Goal: Information Seeking & Learning: Learn about a topic

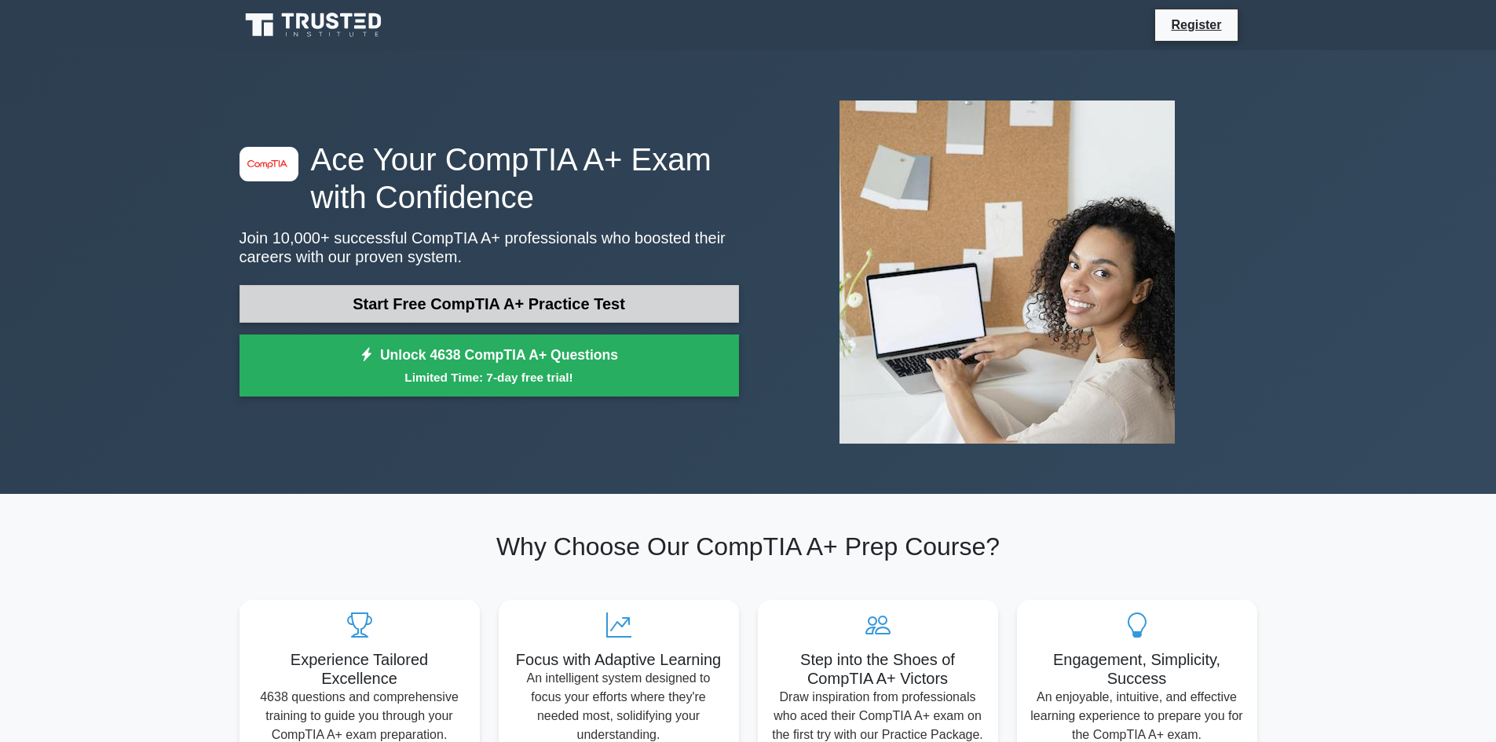
click at [473, 295] on link "Start Free CompTIA A+ Practice Test" at bounding box center [488, 304] width 499 height 38
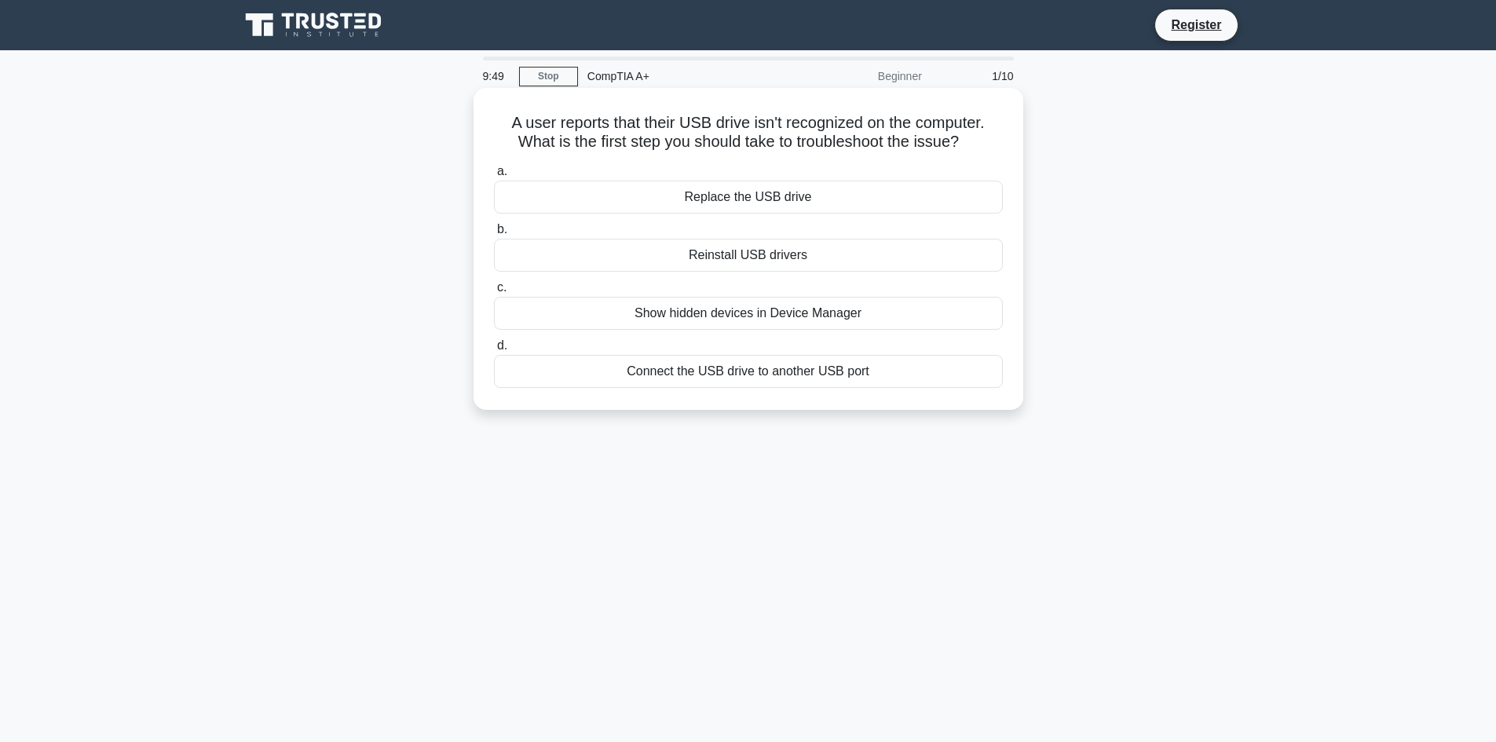
click at [698, 312] on div "Show hidden devices in Device Manager" at bounding box center [748, 313] width 509 height 33
click at [494, 293] on input "c. Show hidden devices in Device Manager" at bounding box center [494, 288] width 0 height 10
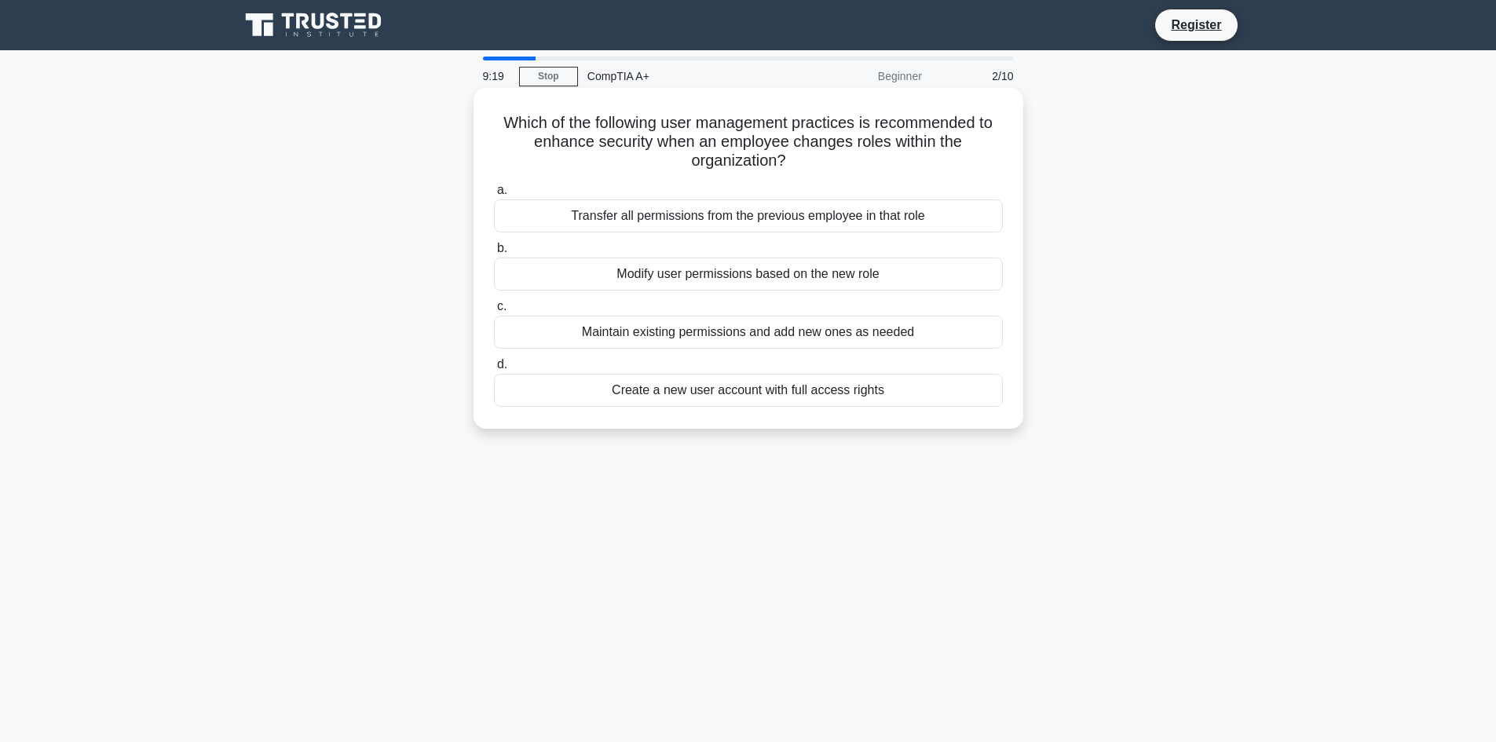
click at [718, 276] on div "Modify user permissions based on the new role" at bounding box center [748, 274] width 509 height 33
click at [498, 250] on span "b." at bounding box center [502, 247] width 10 height 13
click at [494, 250] on input "b. Modify user permissions based on the new role" at bounding box center [494, 248] width 0 height 10
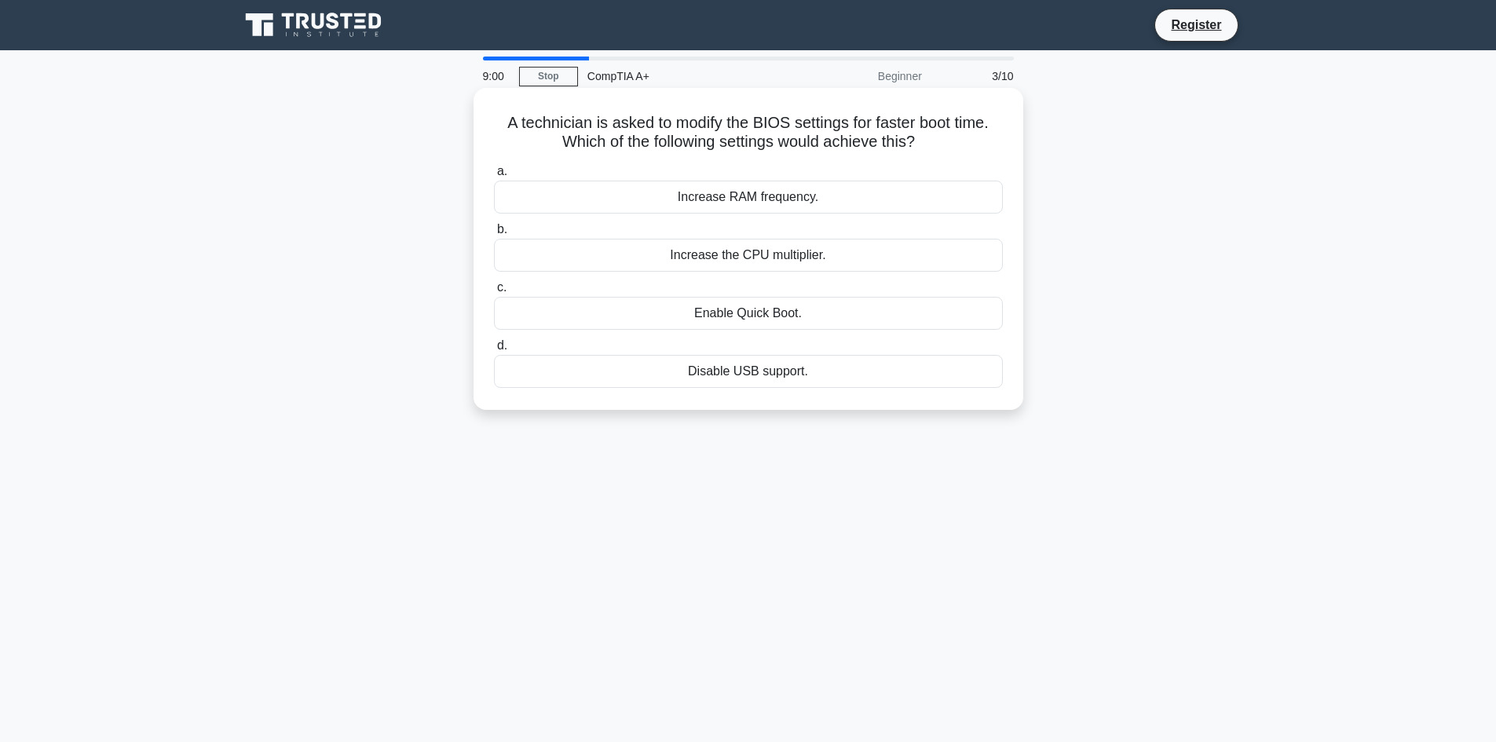
click at [758, 313] on div "Enable Quick Boot." at bounding box center [748, 313] width 509 height 33
click at [494, 293] on input "c. Enable Quick Boot." at bounding box center [494, 288] width 0 height 10
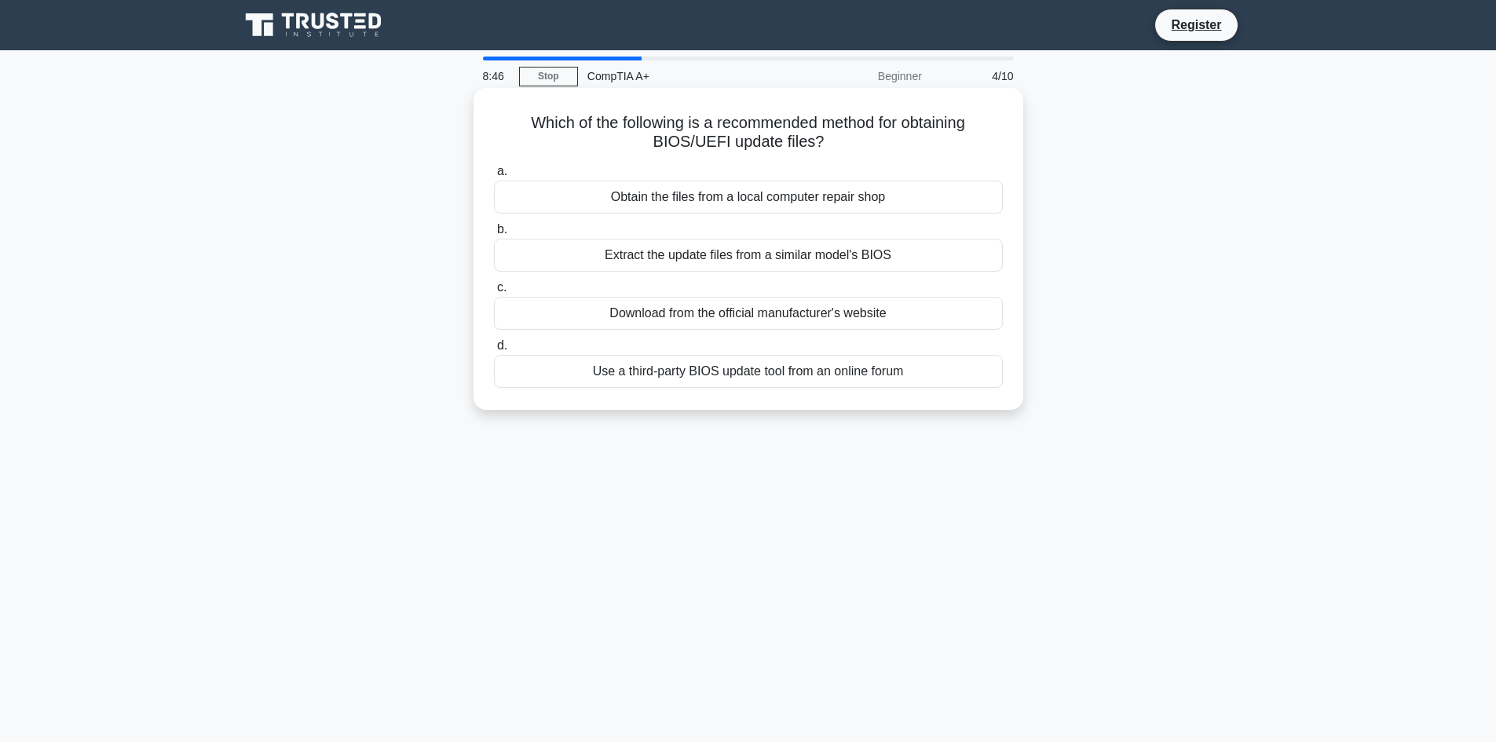
click at [748, 310] on div "Download from the official manufacturer's website" at bounding box center [748, 313] width 509 height 33
click at [494, 293] on input "c. Download from the official manufacturer's website" at bounding box center [494, 288] width 0 height 10
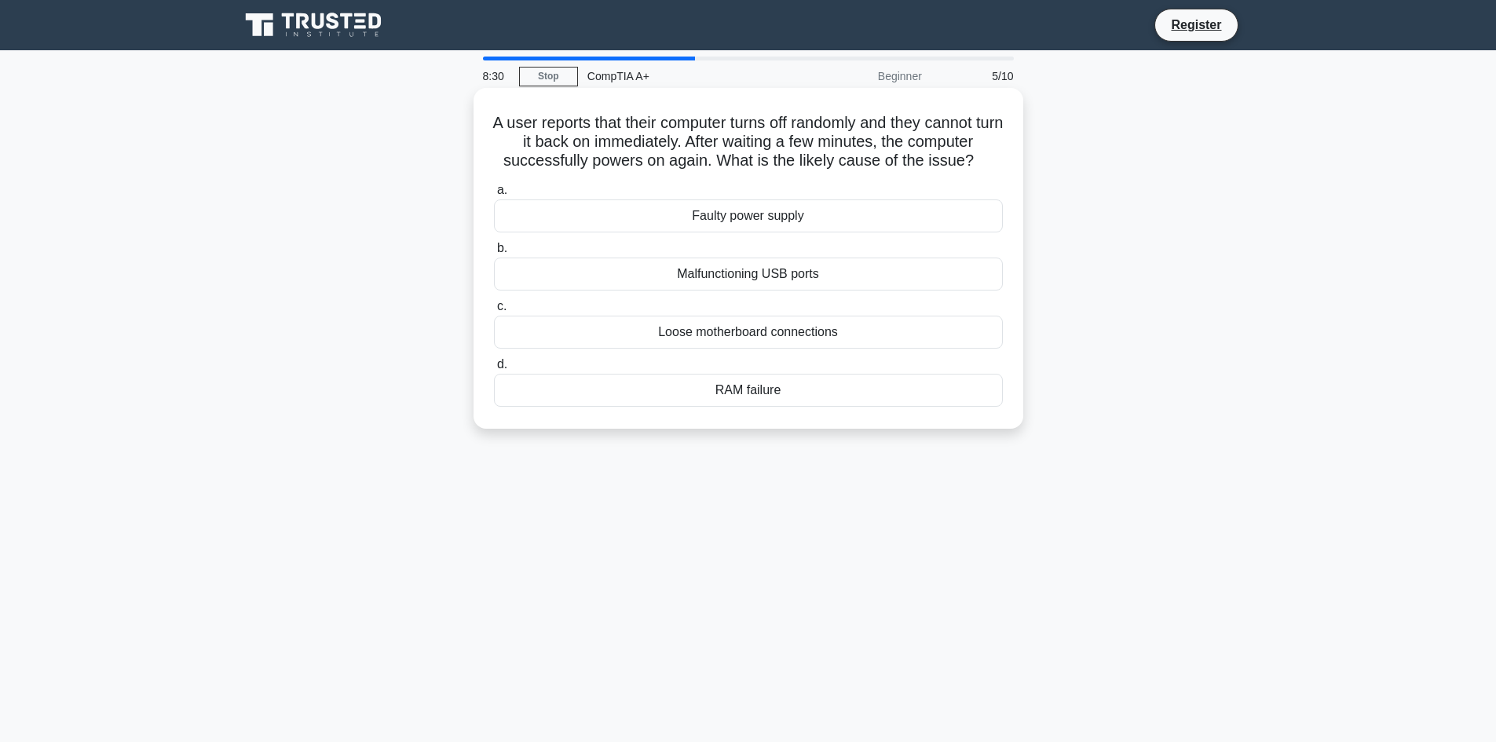
click at [806, 217] on div "Faulty power supply" at bounding box center [748, 215] width 509 height 33
click at [494, 196] on input "a. Faulty power supply" at bounding box center [494, 190] width 0 height 10
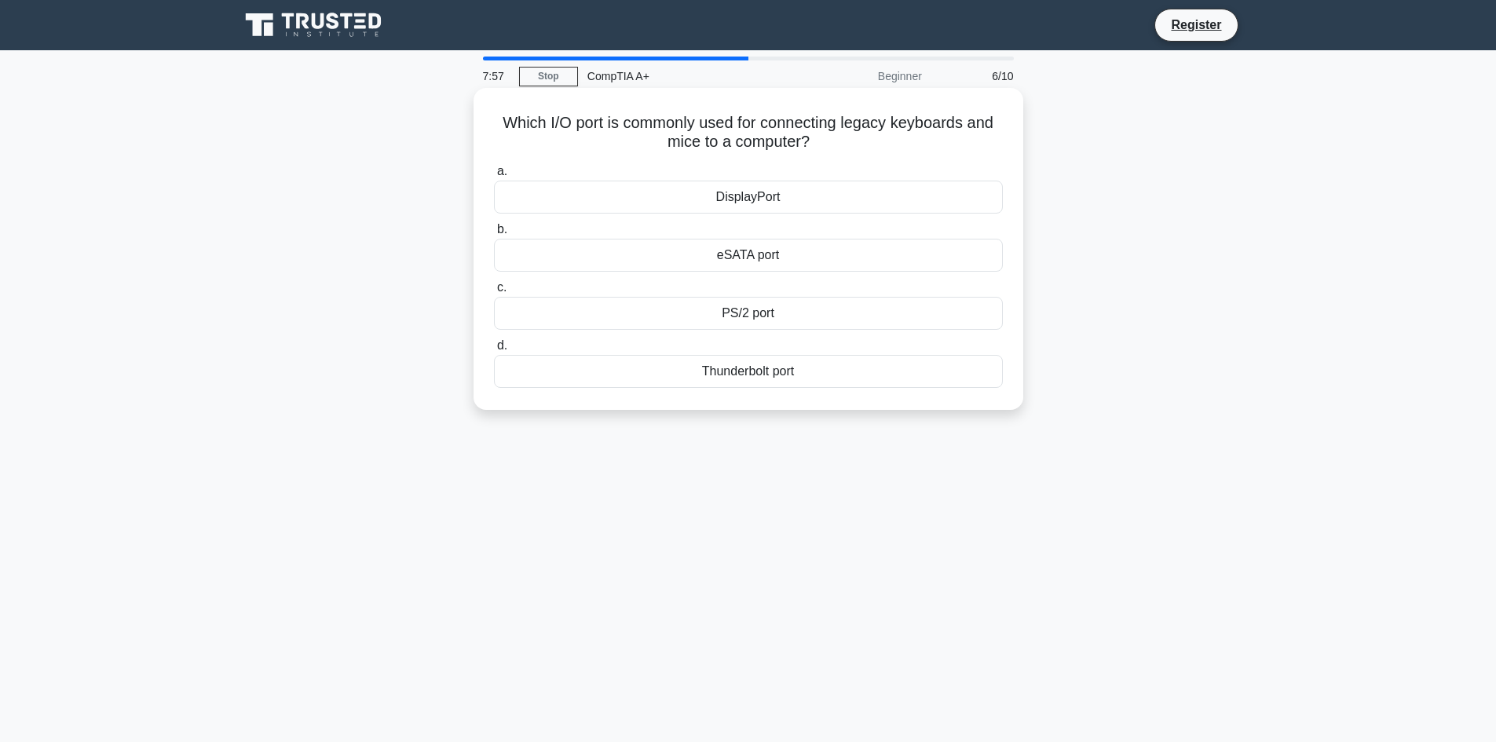
click at [794, 317] on div "PS/2 port" at bounding box center [748, 313] width 509 height 33
click at [494, 293] on input "c. PS/2 port" at bounding box center [494, 288] width 0 height 10
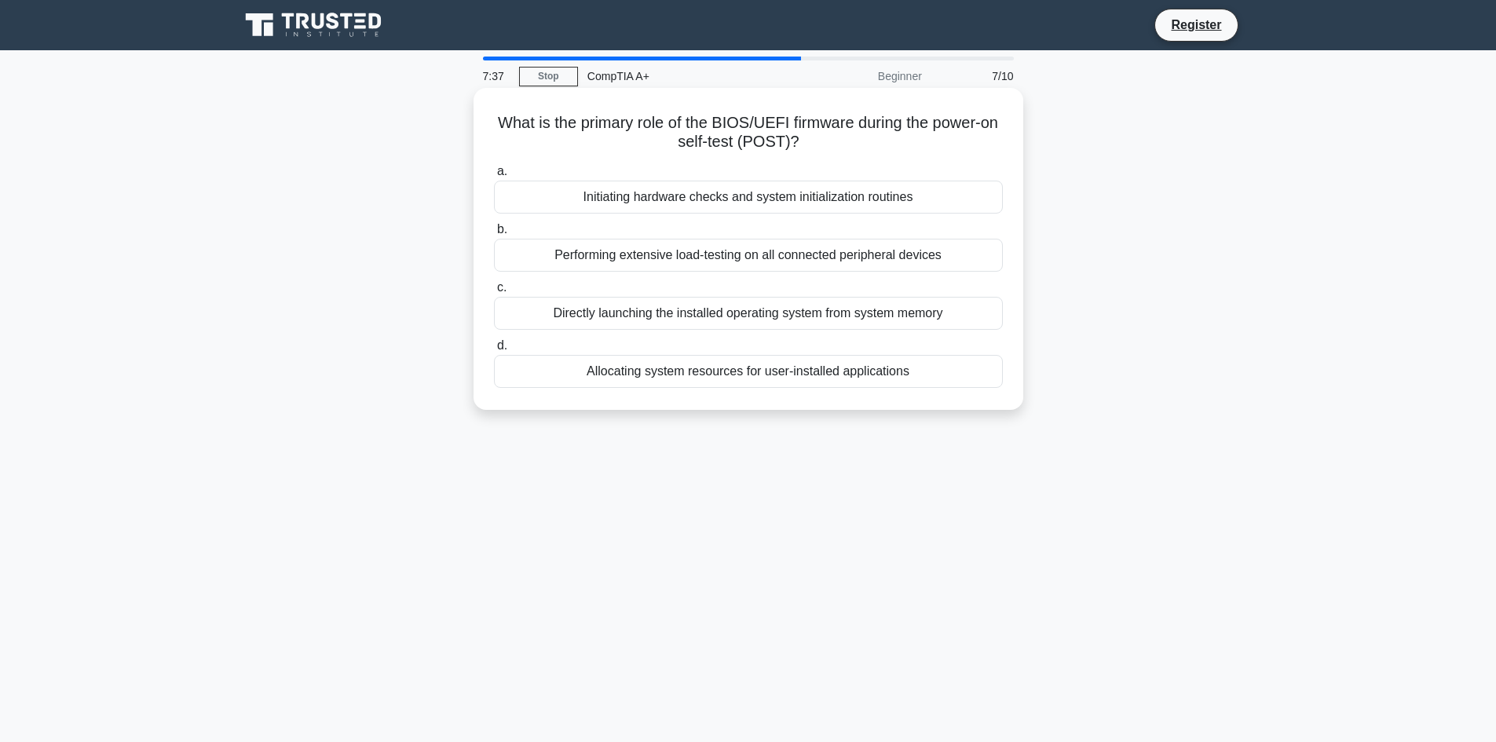
click at [747, 200] on div "Initiating hardware checks and system initialization routines" at bounding box center [748, 197] width 509 height 33
click at [494, 177] on input "a. Initiating hardware checks and system initialization routines" at bounding box center [494, 171] width 0 height 10
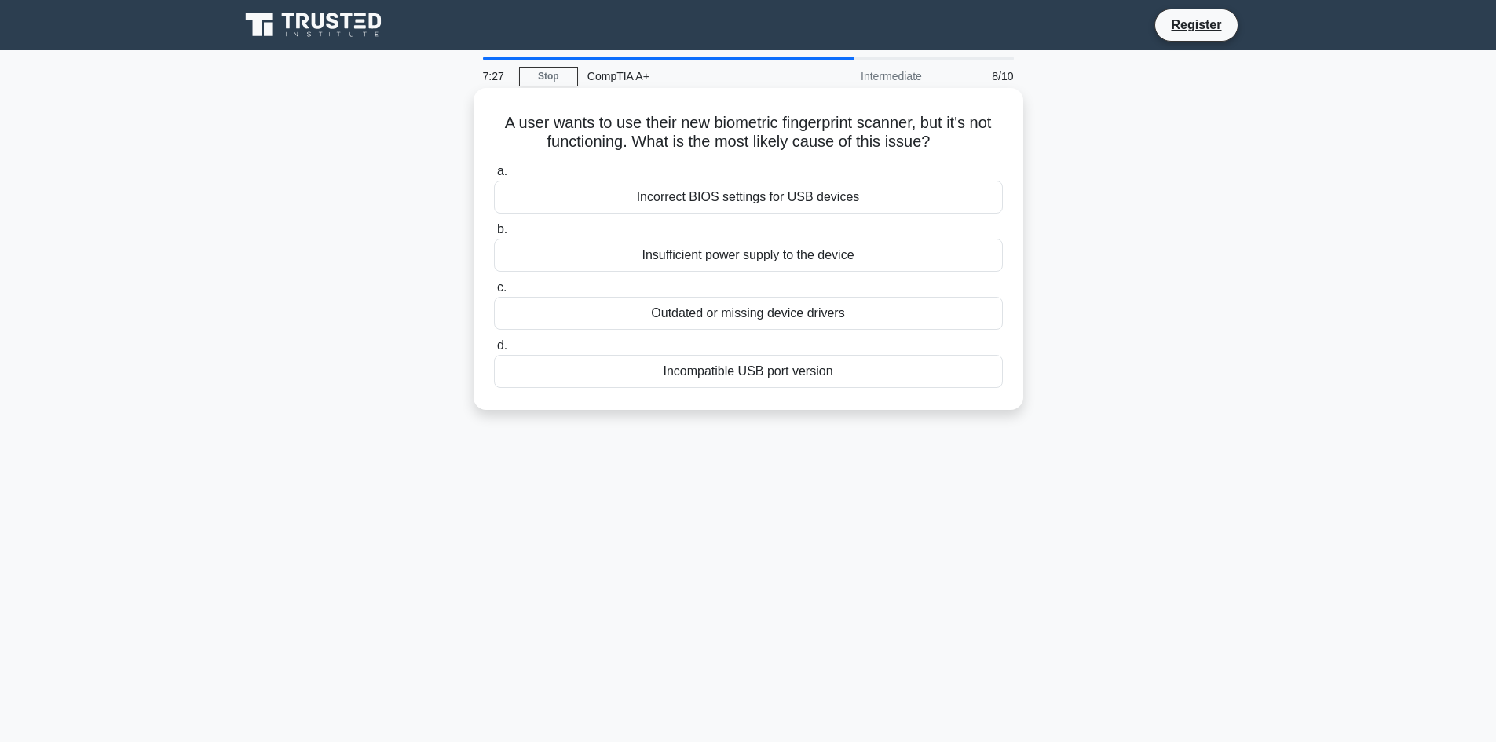
click at [831, 324] on div "Outdated or missing device drivers" at bounding box center [748, 313] width 509 height 33
click at [494, 293] on input "c. Outdated or missing device drivers" at bounding box center [494, 288] width 0 height 10
click at [846, 250] on div "Driver Verifier Manager" at bounding box center [748, 255] width 509 height 33
click at [494, 235] on input "b. Driver Verifier Manager" at bounding box center [494, 230] width 0 height 10
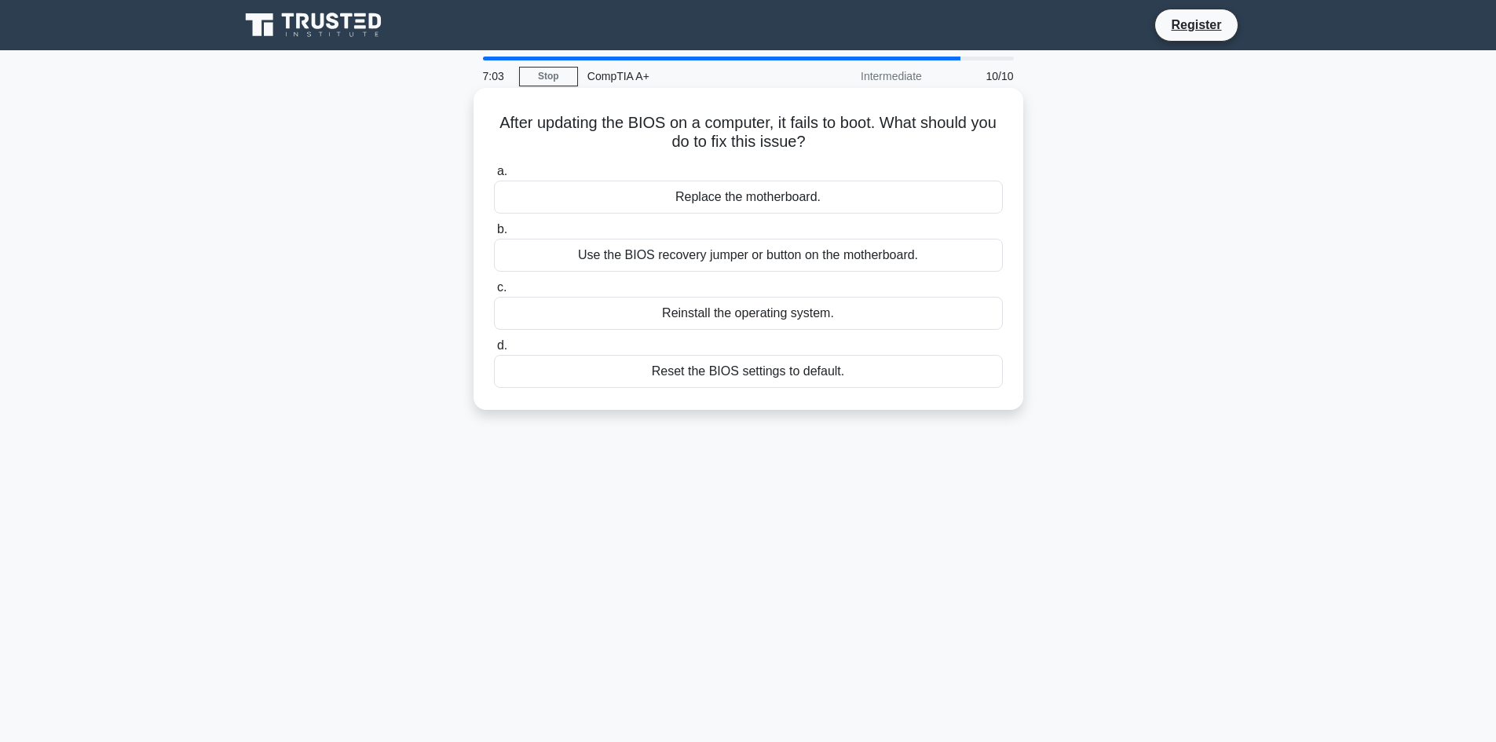
click at [841, 378] on div "Reset the BIOS settings to default." at bounding box center [748, 371] width 509 height 33
click at [494, 351] on input "d. Reset the BIOS settings to default." at bounding box center [494, 346] width 0 height 10
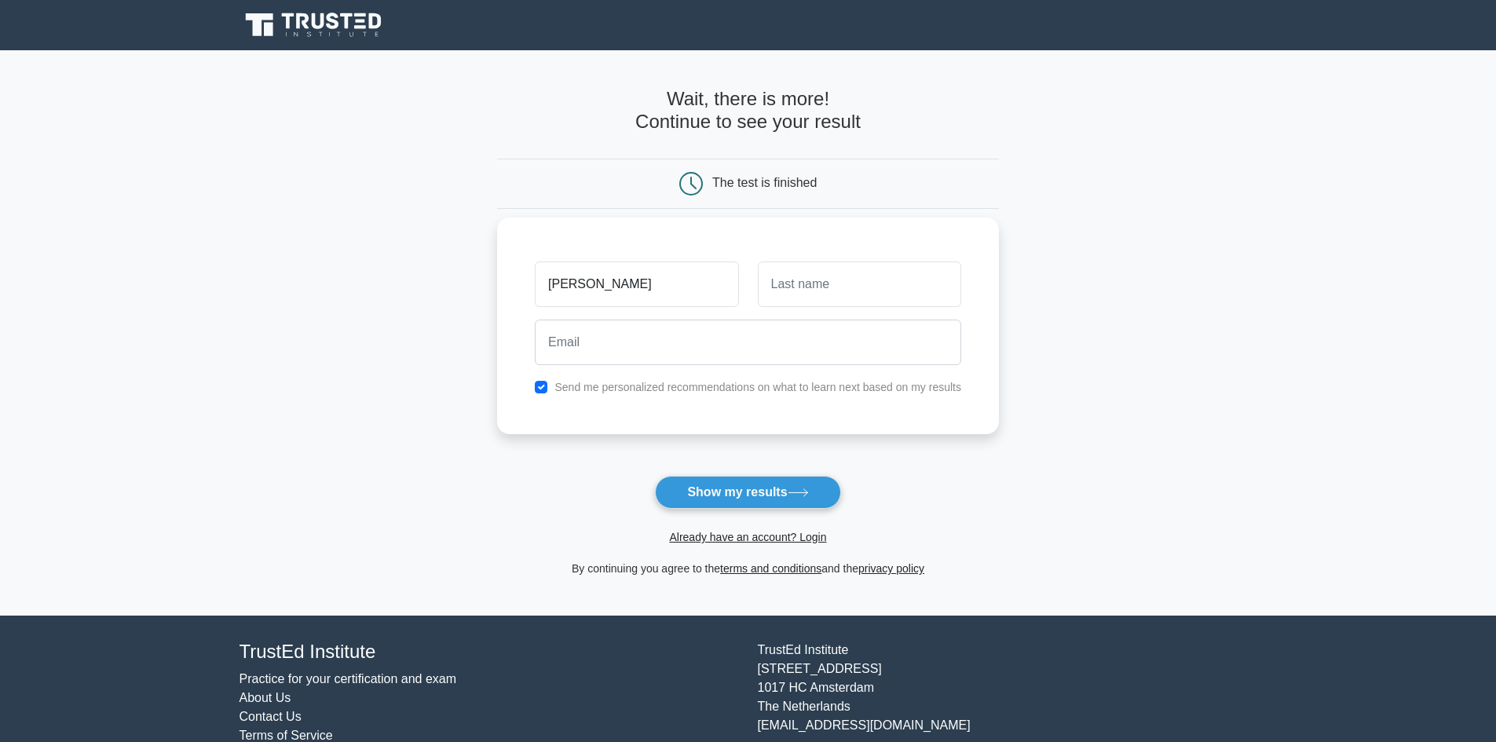
type input "[PERSON_NAME]"
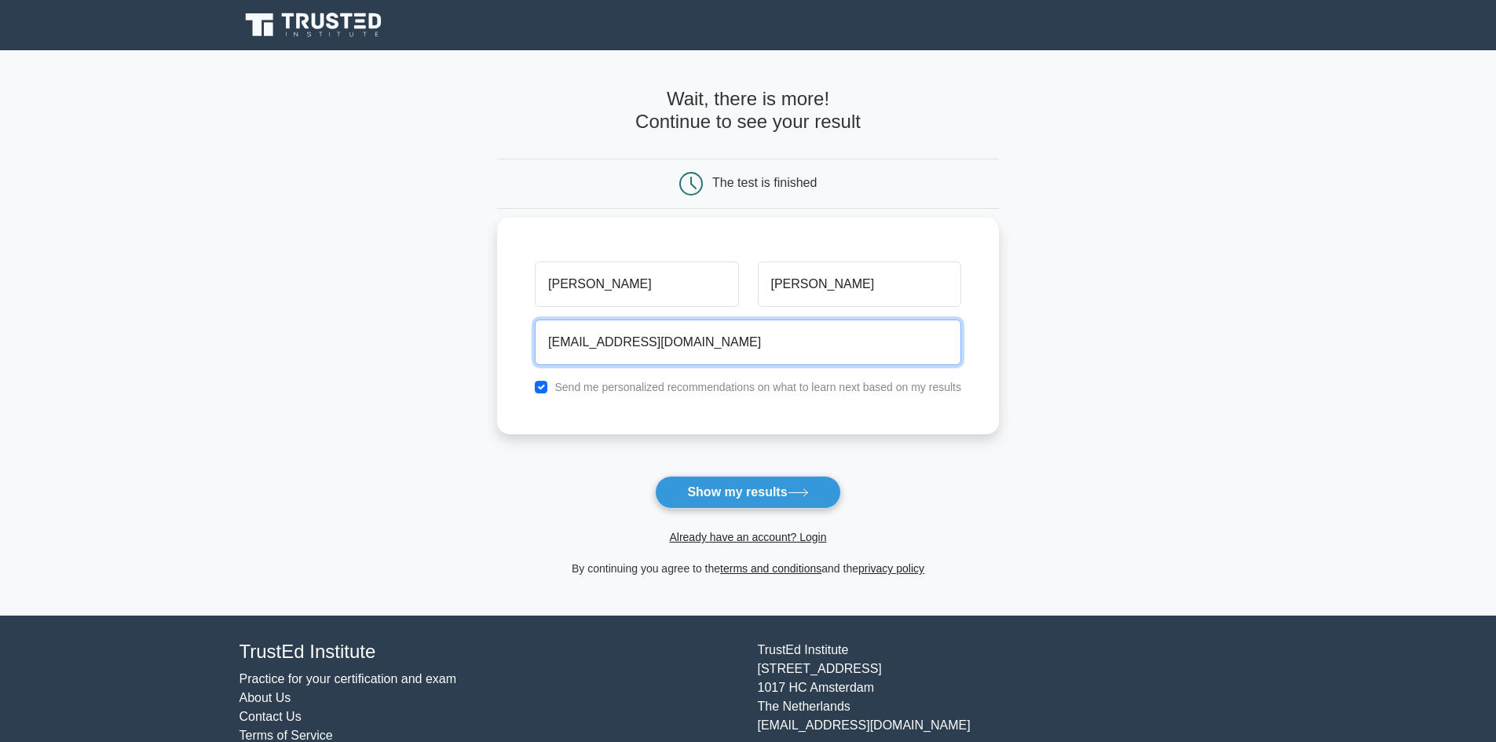
type input "[EMAIL_ADDRESS][DOMAIN_NAME]"
click at [655, 476] on button "Show my results" at bounding box center [747, 492] width 185 height 33
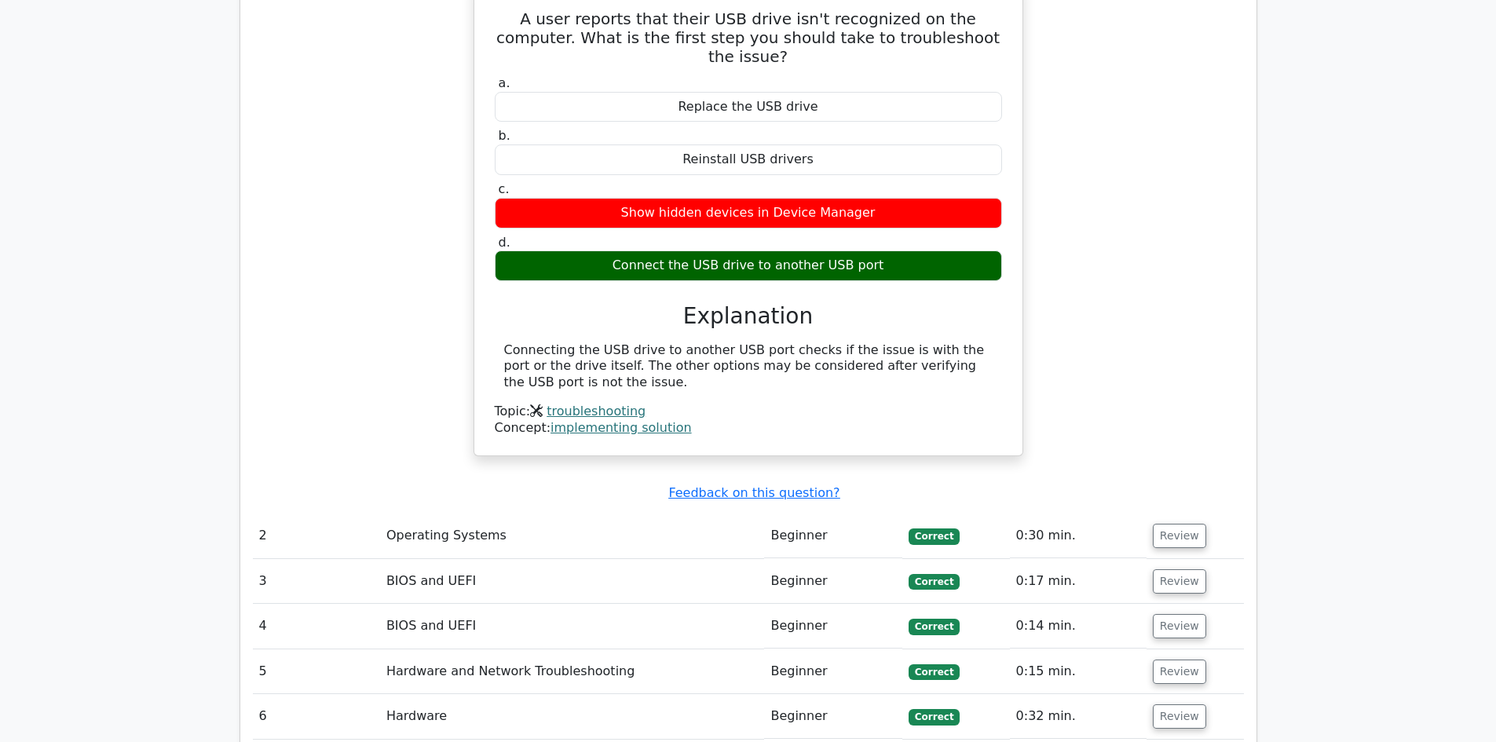
scroll to position [1413, 0]
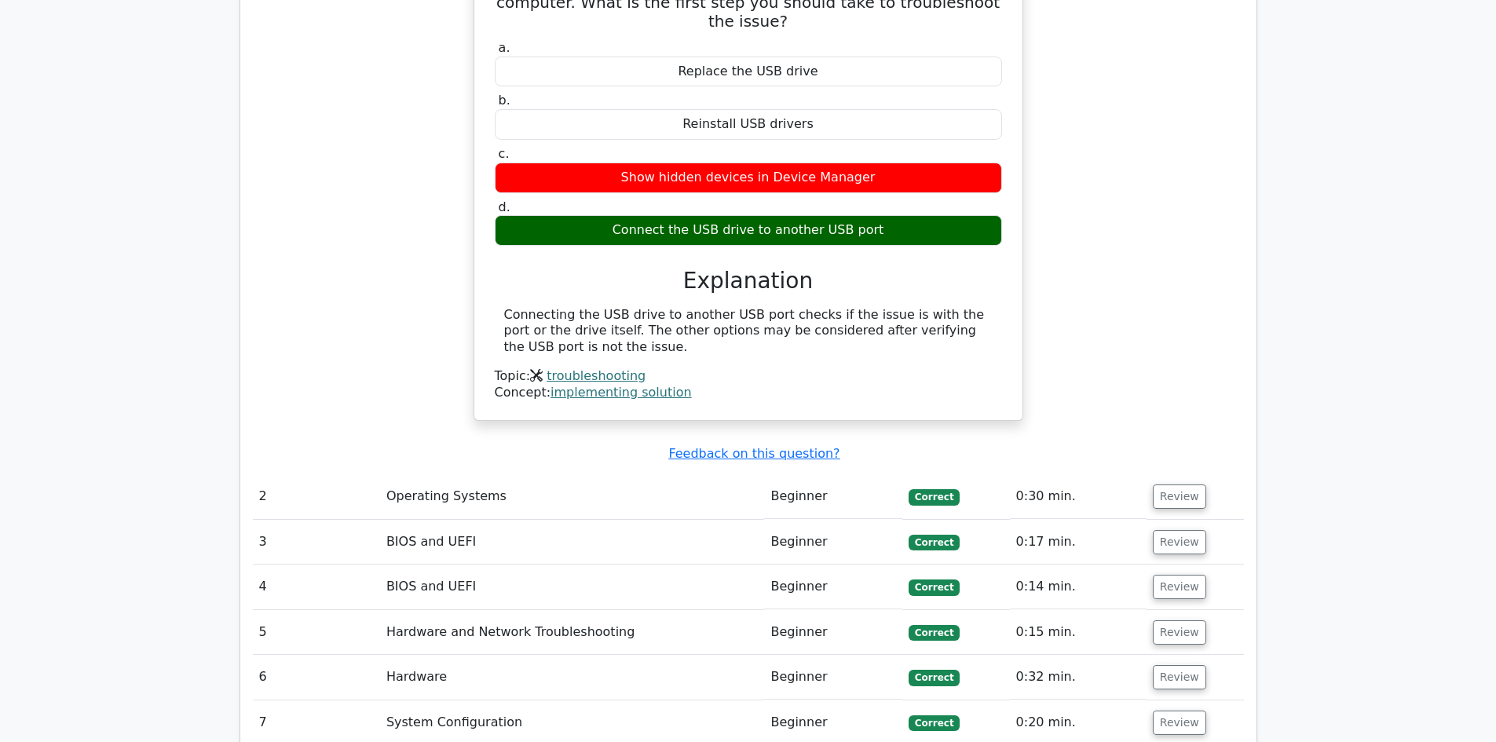
click at [613, 474] on td "Operating Systems" at bounding box center [572, 496] width 385 height 45
click at [1171, 484] on button "Review" at bounding box center [1179, 496] width 53 height 24
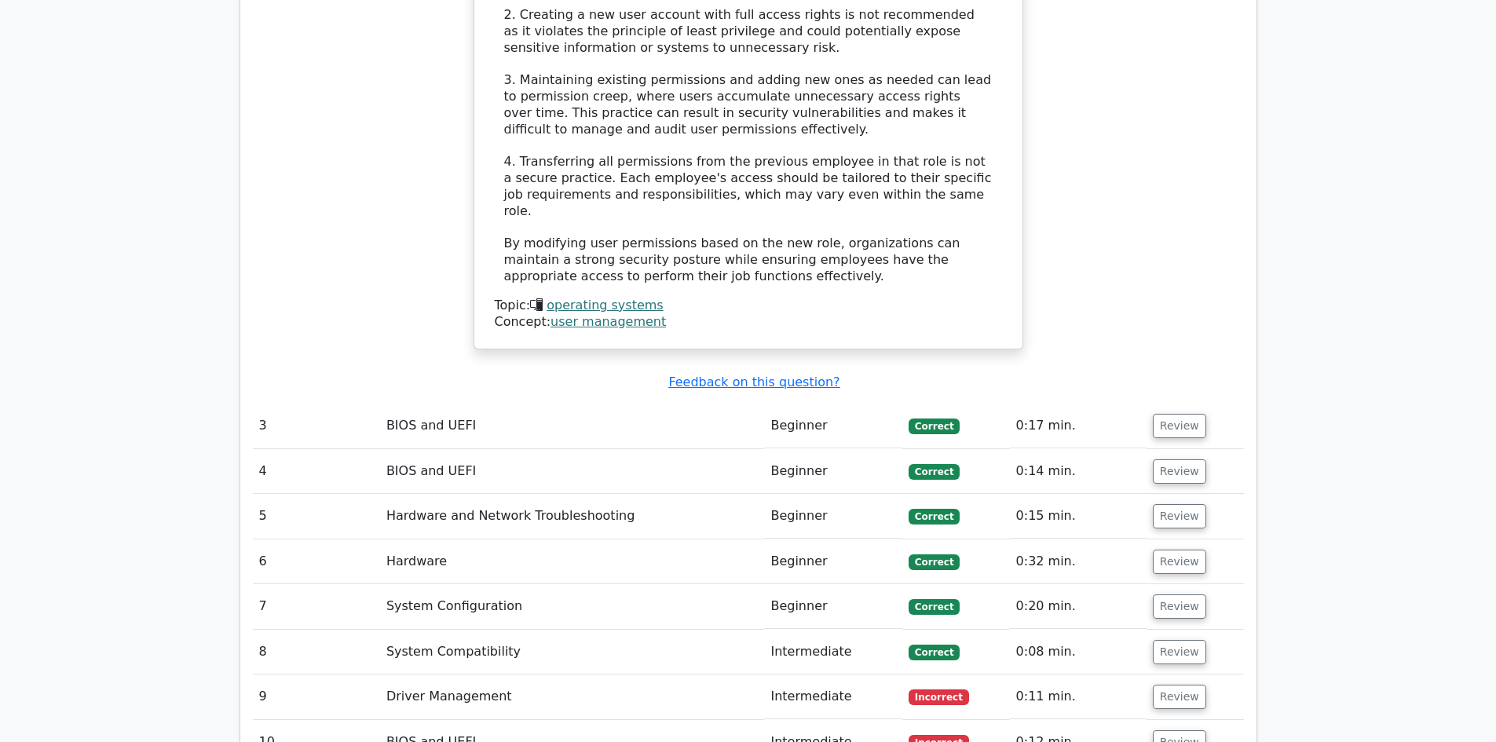
scroll to position [2513, 0]
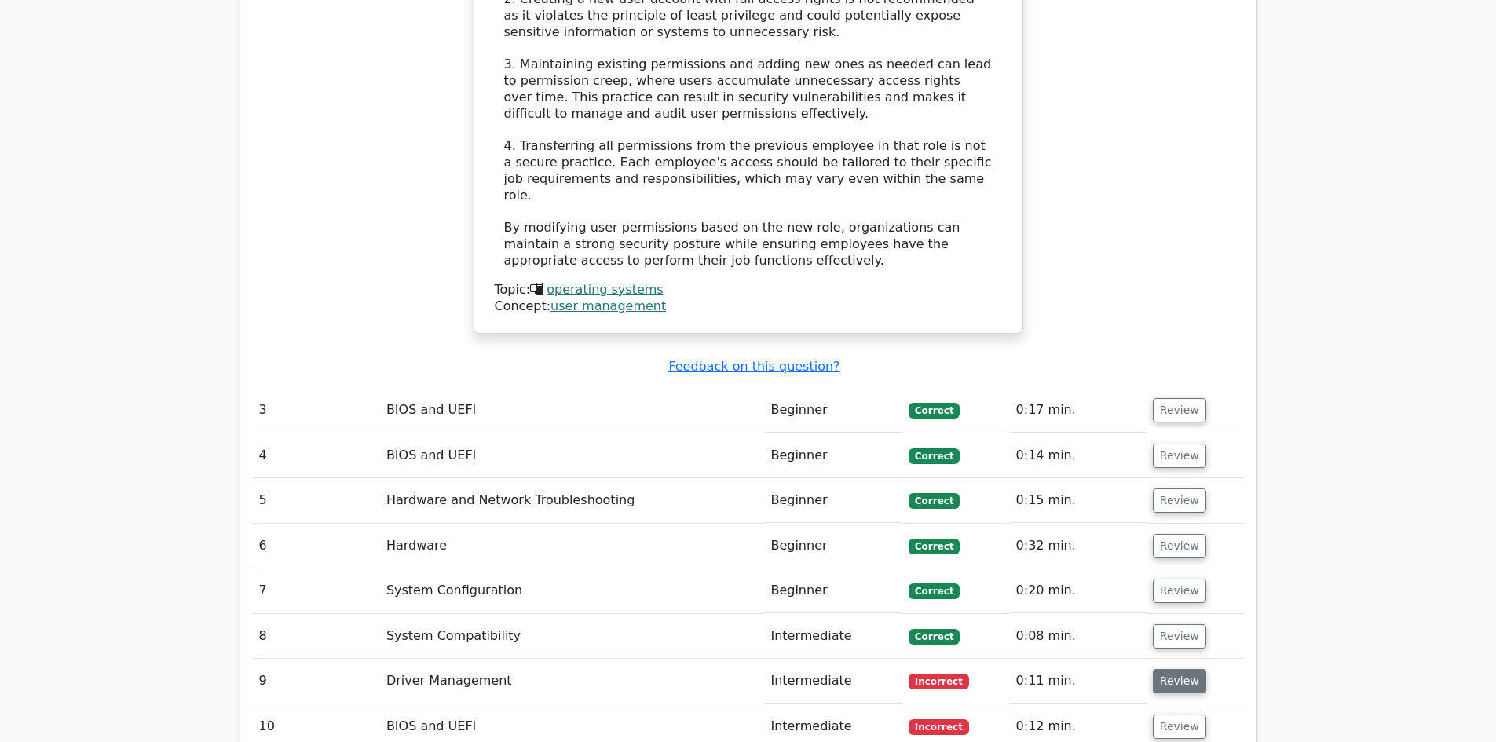
click at [1190, 669] on button "Review" at bounding box center [1179, 681] width 53 height 24
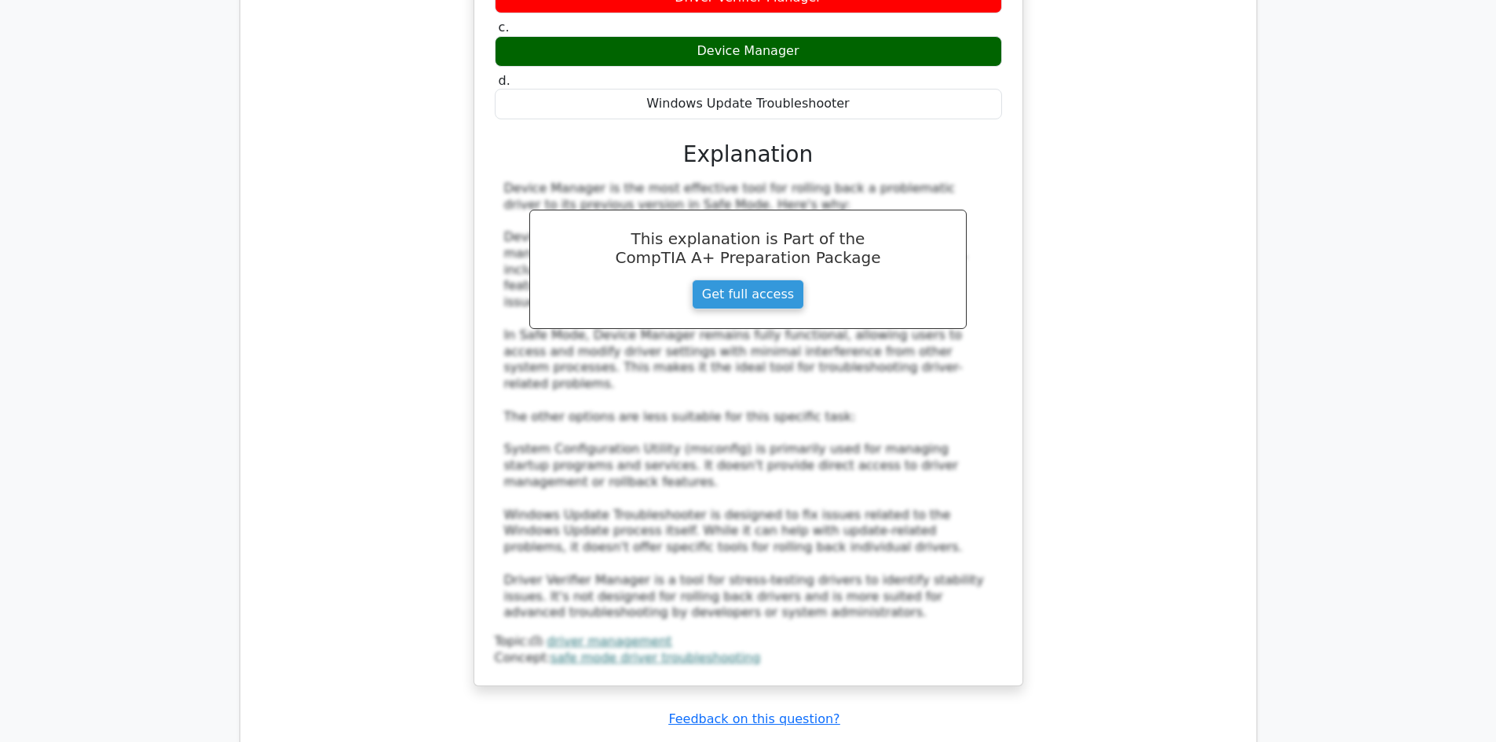
scroll to position [3455, 0]
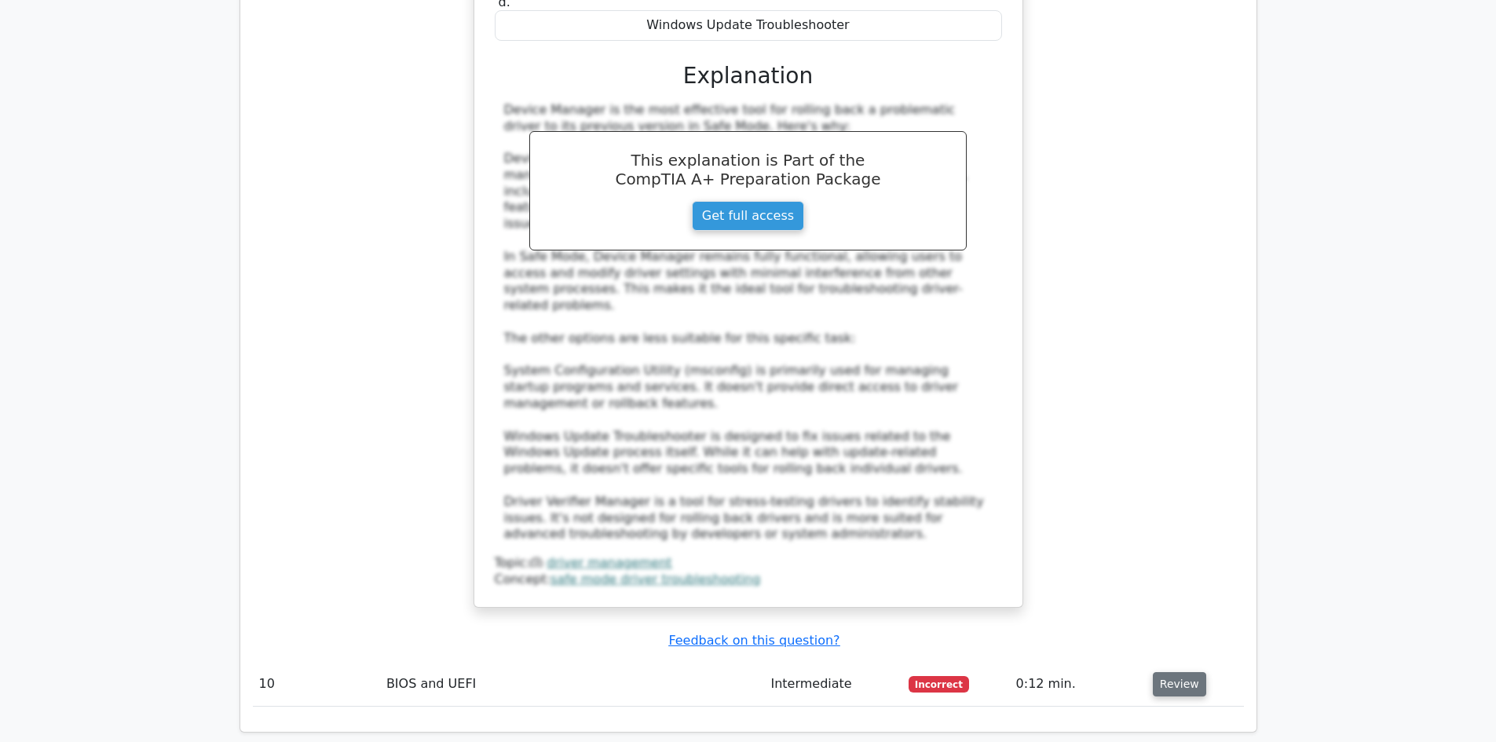
click at [1182, 672] on button "Review" at bounding box center [1179, 684] width 53 height 24
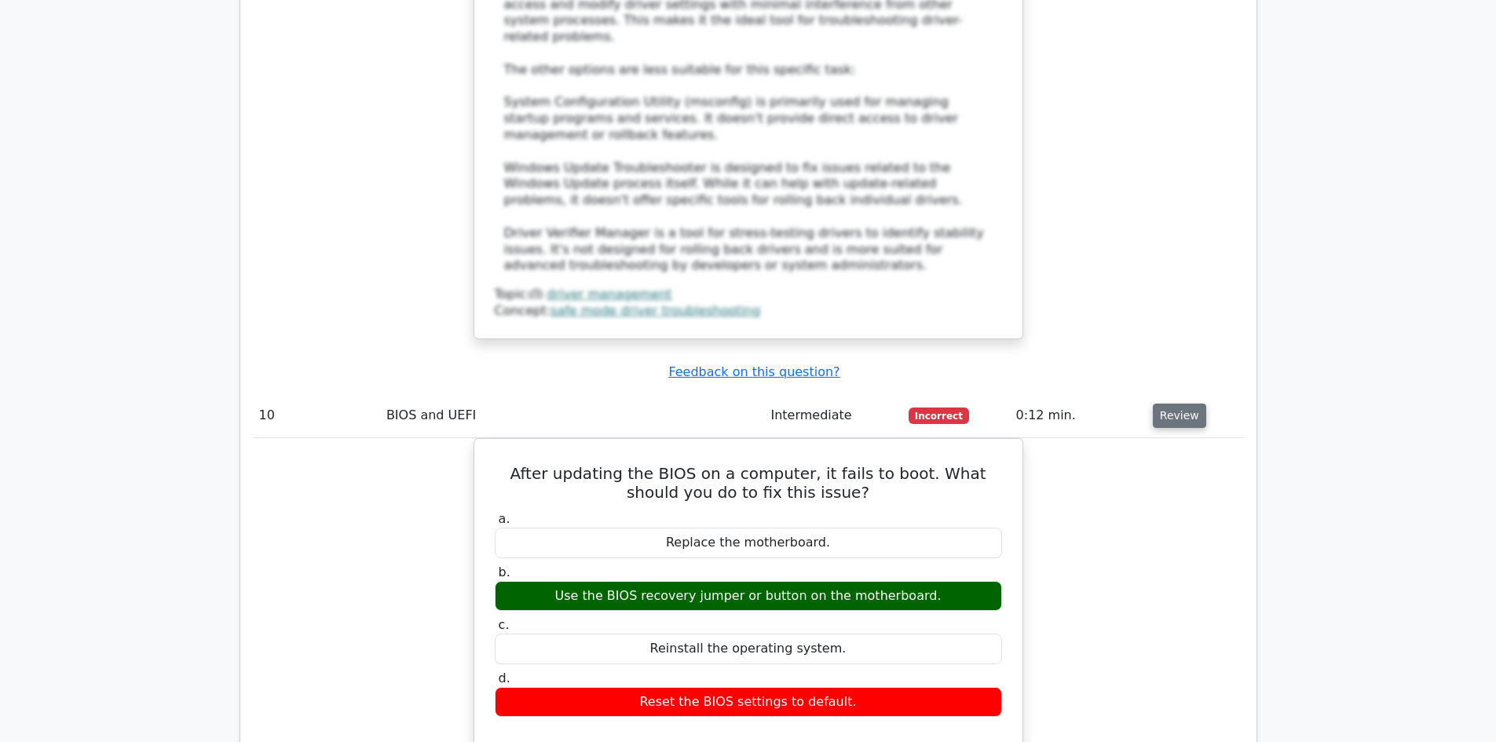
scroll to position [3847, 0]
